Goal: Answer question/provide support: Share knowledge or assist other users

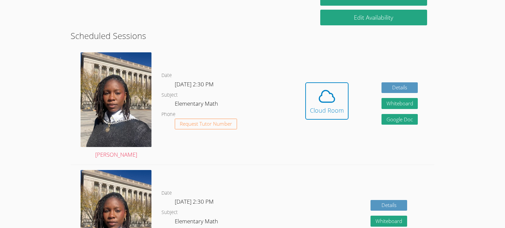
scroll to position [116, 0]
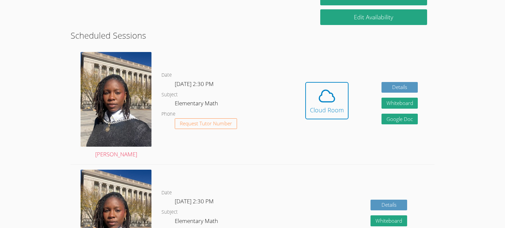
click at [258, 130] on dl "Date [DATE] 2:30 PM Subject Elementary Math Phone Request Tutor Number" at bounding box center [224, 105] width 127 height 69
click at [325, 97] on icon at bounding box center [327, 96] width 19 height 19
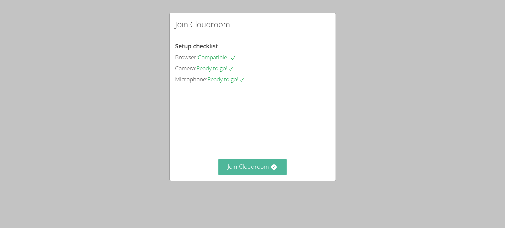
click at [262, 175] on button "Join Cloudroom" at bounding box center [252, 166] width 68 height 16
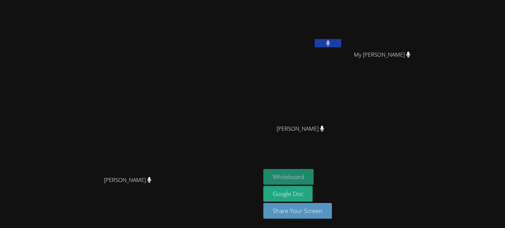
click at [314, 172] on button "Whiteboard" at bounding box center [288, 177] width 50 height 16
click at [341, 42] on button at bounding box center [328, 43] width 27 height 8
click at [341, 39] on div at bounding box center [328, 44] width 27 height 10
click at [341, 42] on button at bounding box center [328, 43] width 27 height 8
click at [332, 43] on icon at bounding box center [328, 43] width 7 height 6
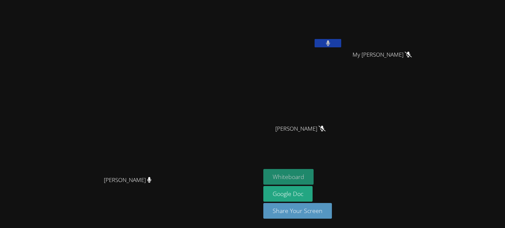
click at [314, 176] on button "Whiteboard" at bounding box center [288, 177] width 50 height 16
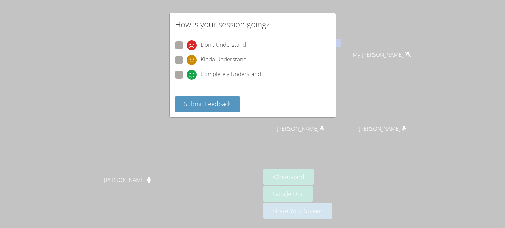
click at [241, 134] on div "How is your session going? Don't Understand Kinda Understand Completely Underst…" at bounding box center [252, 114] width 505 height 228
click at [187, 80] on span at bounding box center [187, 80] width 0 height 0
click at [187, 74] on input "Completely Understand" at bounding box center [190, 74] width 6 height 6
radio input "true"
click at [204, 108] on button "Submit Feedback" at bounding box center [207, 104] width 65 height 16
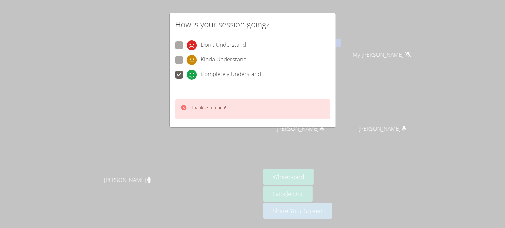
click at [218, 151] on div "How is your session going? Don't Understand Kinda Understand Completely Underst…" at bounding box center [252, 114] width 505 height 228
click at [250, 148] on div "How is your session going? Don't Understand Kinda Understand Completely Underst…" at bounding box center [252, 114] width 505 height 228
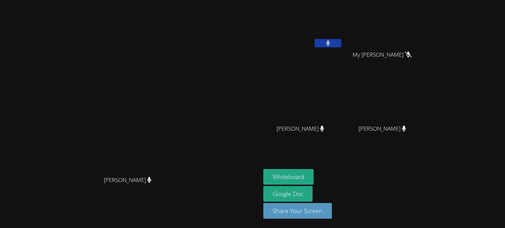
click at [341, 43] on button at bounding box center [328, 43] width 27 height 8
click at [310, 180] on button "Whiteboard" at bounding box center [288, 177] width 50 height 16
